Goal: Information Seeking & Learning: Learn about a topic

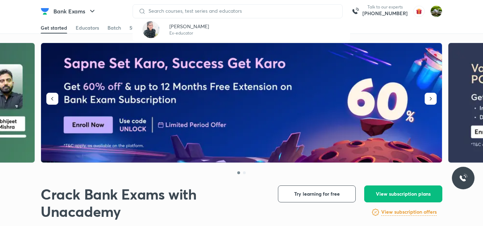
click at [170, 16] on div at bounding box center [237, 11] width 210 height 14
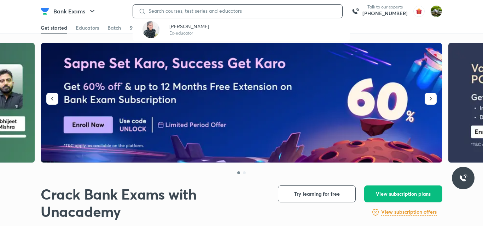
click at [165, 9] on input at bounding box center [241, 11] width 191 height 6
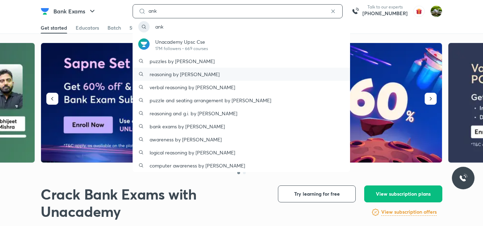
type input "ank"
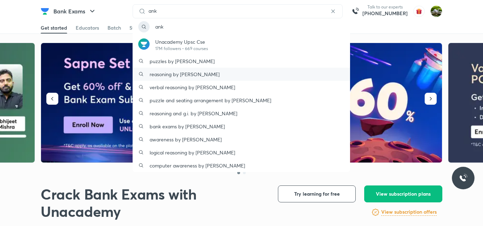
click at [212, 72] on p "reasoning by [PERSON_NAME]" at bounding box center [184, 74] width 70 height 7
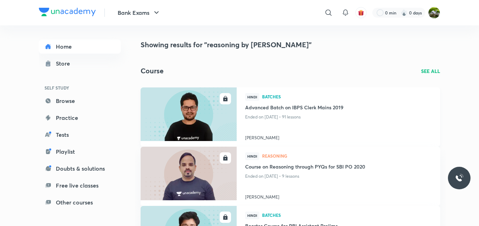
click at [200, 116] on img at bounding box center [189, 114] width 98 height 55
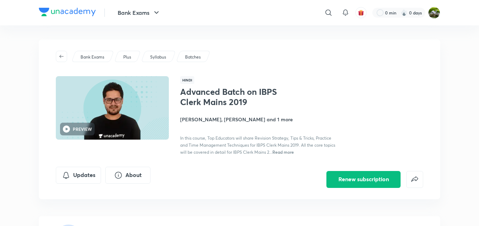
click at [138, 118] on img at bounding box center [112, 108] width 115 height 65
click at [87, 58] on p "Bank Exams" at bounding box center [93, 57] width 24 height 6
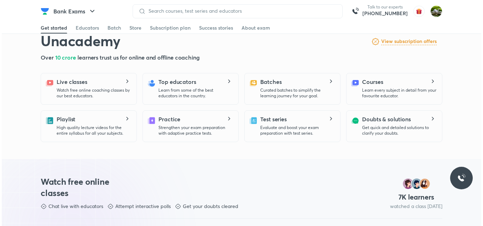
scroll to position [396, 0]
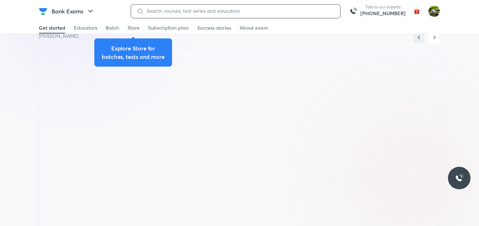
click at [145, 10] on div at bounding box center [236, 11] width 210 height 14
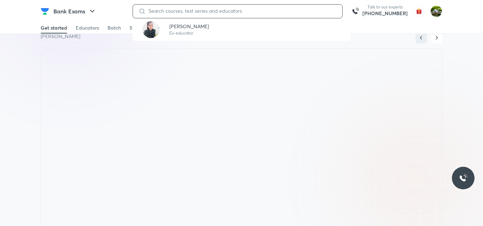
click at [167, 8] on input at bounding box center [241, 11] width 191 height 6
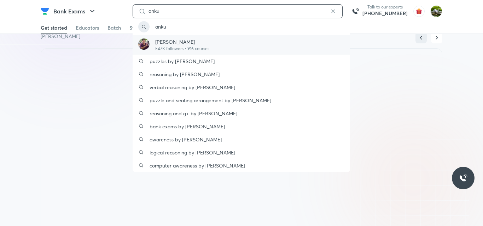
type input "anku"
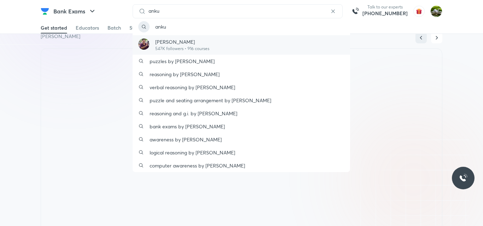
click at [153, 47] on div "[PERSON_NAME] 547K followers • 916 courses" at bounding box center [179, 45] width 60 height 14
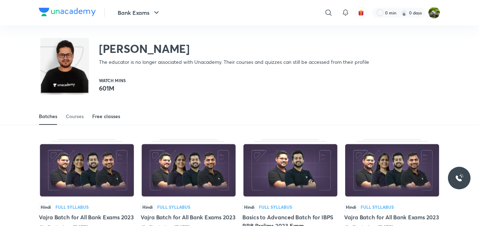
click at [112, 113] on div "Free classes" at bounding box center [106, 116] width 28 height 7
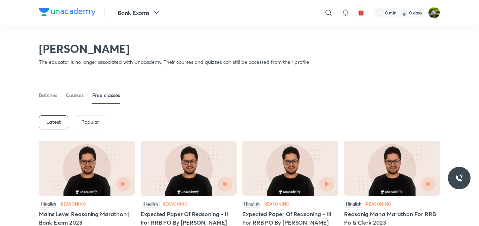
scroll to position [217, 0]
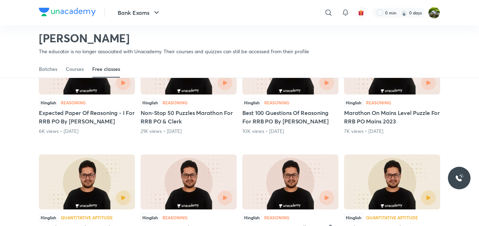
click at [391, 117] on h5 "Marathon On Mains Level Puzzle For RRB PO Mains 2023" at bounding box center [392, 117] width 96 height 17
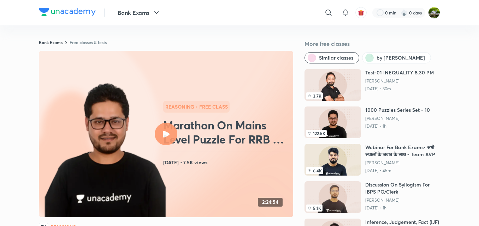
scroll to position [217, 0]
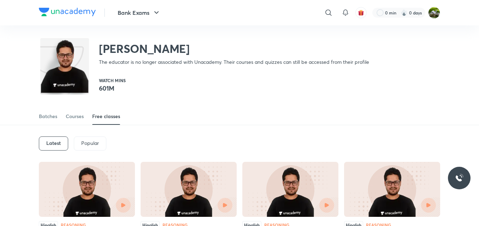
click at [93, 145] on p "Popular" at bounding box center [90, 144] width 18 height 6
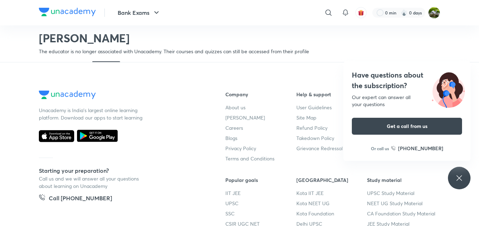
scroll to position [233, 0]
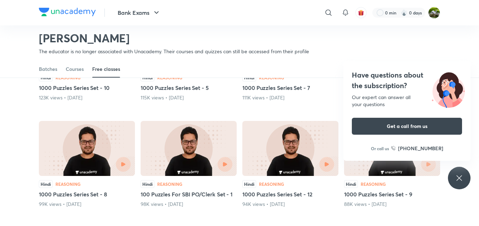
click at [459, 174] on icon at bounding box center [459, 178] width 8 height 8
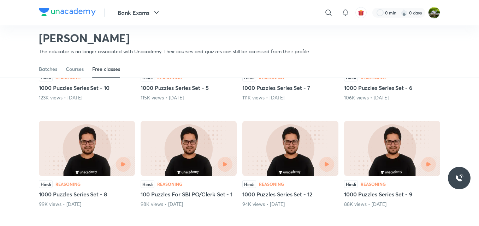
scroll to position [431, 0]
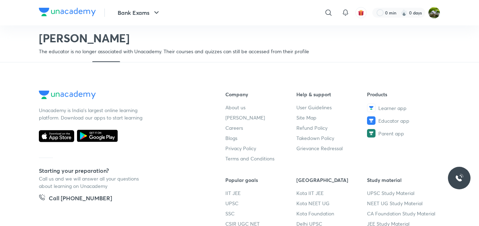
click at [451, 76] on footer "Unacademy is India’s largest online learning platform. Download our apps to sta…" at bounding box center [239, 180] width 479 height 235
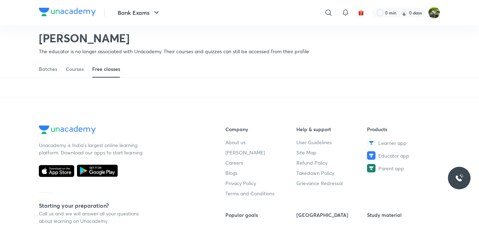
scroll to position [318, 0]
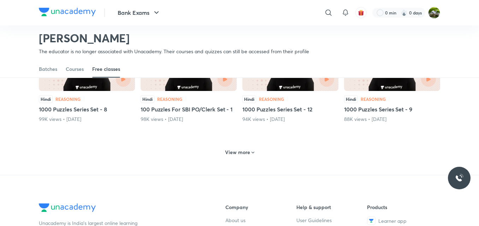
click at [242, 152] on h6 "View more" at bounding box center [237, 152] width 25 height 7
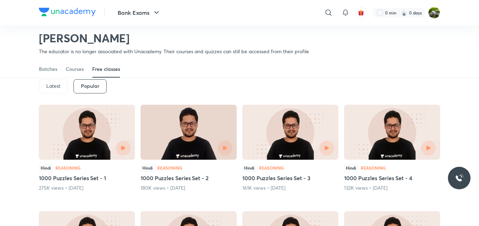
scroll to position [8, 0]
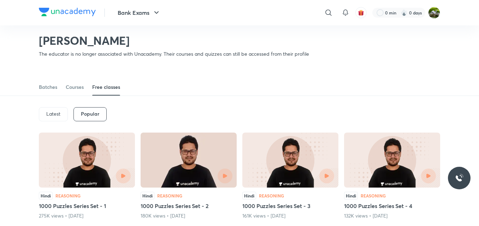
click at [52, 116] on p "Latest" at bounding box center [53, 114] width 14 height 6
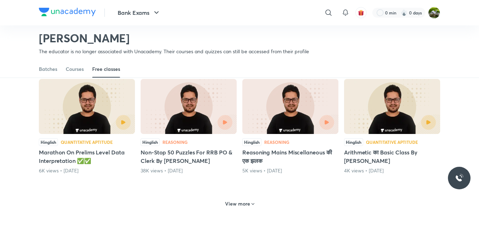
scroll to position [306, 0]
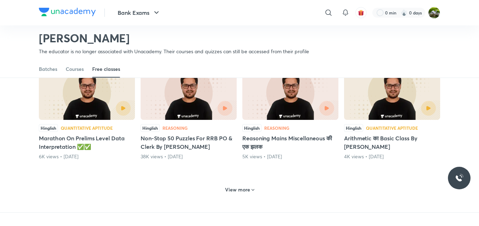
click at [237, 189] on h6 "View more" at bounding box center [237, 190] width 25 height 7
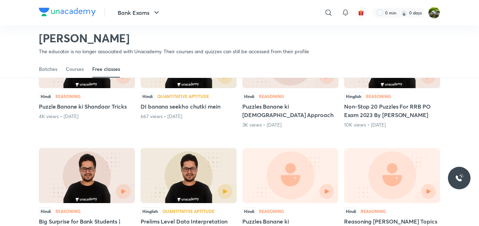
scroll to position [561, 0]
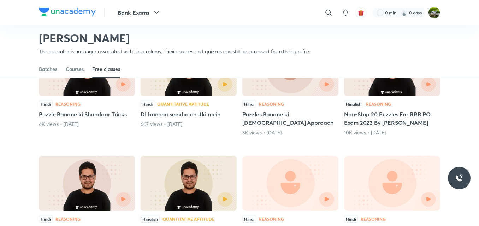
click at [399, 120] on h5 "Non-Stop 20 Puzzles For RRB PO Exam 2023 By [PERSON_NAME]" at bounding box center [392, 118] width 96 height 17
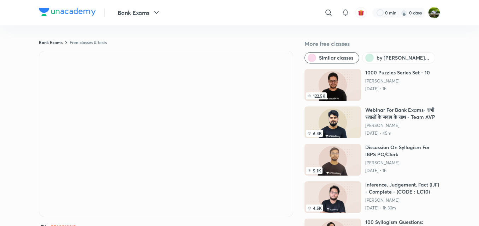
click at [476, 23] on header "Bank Exams ​ 0 min 0 days" at bounding box center [239, 12] width 479 height 25
click at [475, 22] on header "Bank Exams ​ 0 min 0 days" at bounding box center [239, 12] width 479 height 25
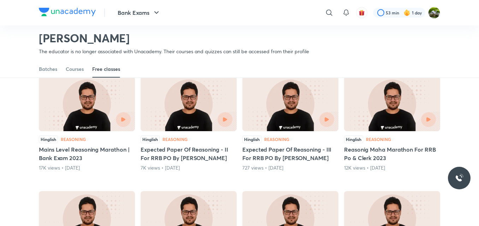
scroll to position [87, 0]
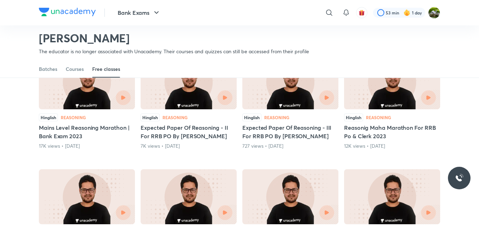
click at [72, 123] on div "Hinglish Reasoning Mains Level Reasoning Marathon | Bank Exam 2023 17K views • …" at bounding box center [87, 132] width 96 height 36
click at [88, 106] on img at bounding box center [87, 81] width 96 height 55
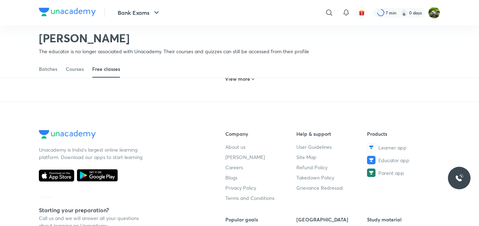
scroll to position [349, 0]
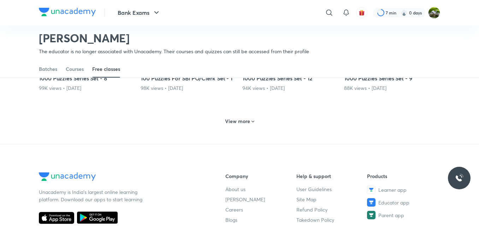
click at [246, 124] on h6 "View more" at bounding box center [237, 121] width 25 height 7
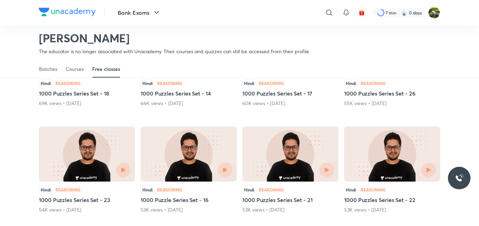
scroll to position [746, 0]
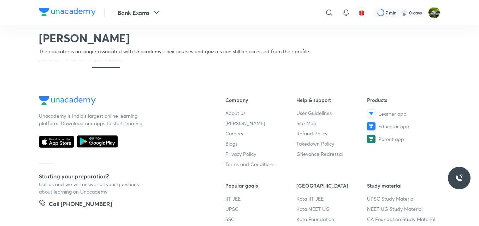
click at [473, 110] on footer "Unacademy is India’s largest online learning platform. Download our apps to sta…" at bounding box center [239, 185] width 479 height 235
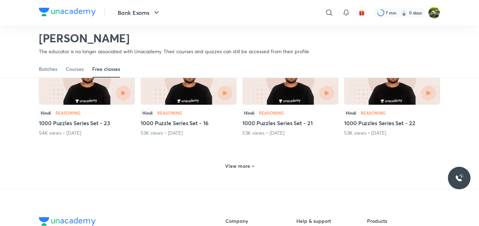
scroll to position [604, 0]
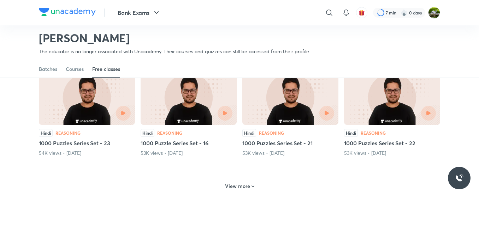
click at [238, 190] on h6 "View more" at bounding box center [237, 186] width 25 height 7
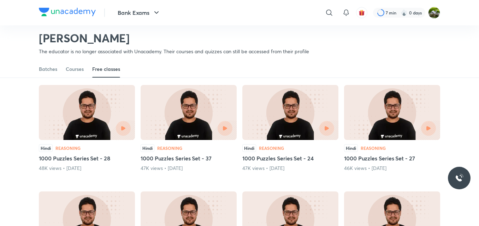
scroll to position [1001, 0]
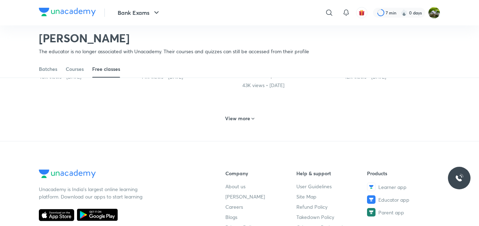
click at [247, 122] on h6 "View more" at bounding box center [237, 118] width 25 height 7
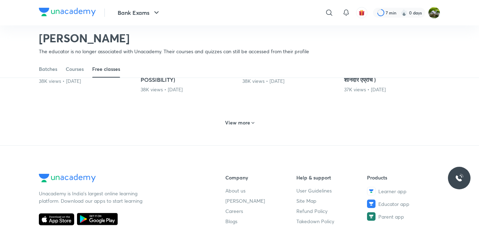
scroll to position [1298, 0]
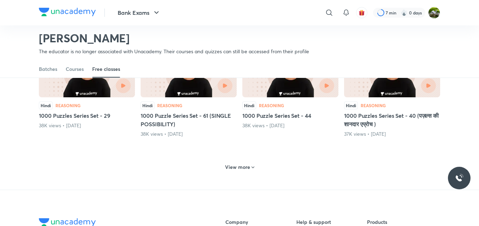
click at [238, 171] on h6 "View more" at bounding box center [237, 167] width 25 height 7
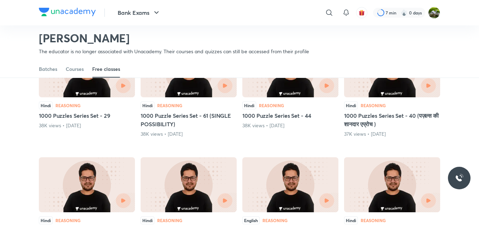
click at [395, 93] on div at bounding box center [414, 85] width 44 height 15
click at [388, 91] on div at bounding box center [392, 85] width 88 height 15
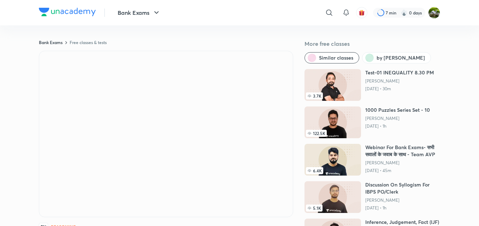
click at [355, 124] on img at bounding box center [333, 123] width 57 height 32
